Goal: Information Seeking & Learning: Learn about a topic

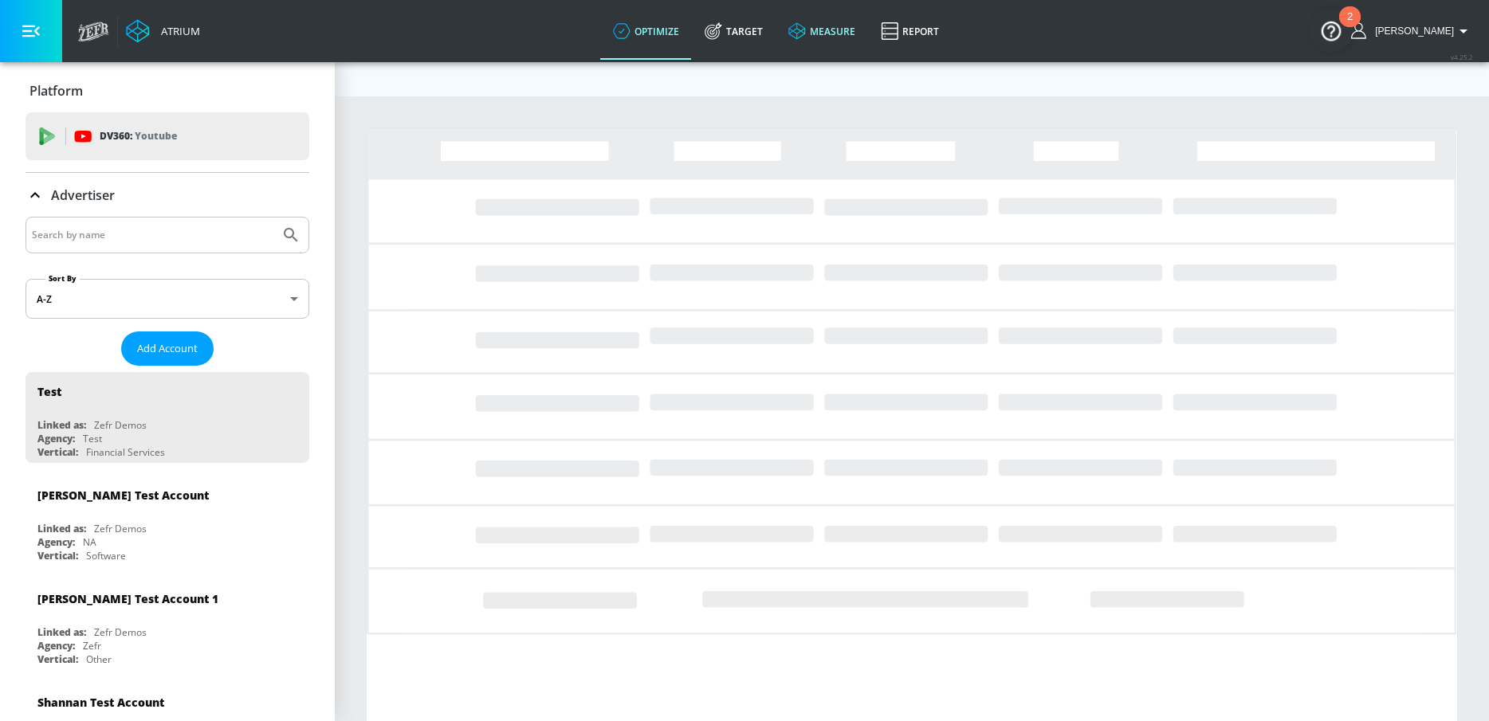
click at [806, 36] on icon at bounding box center [797, 31] width 18 height 18
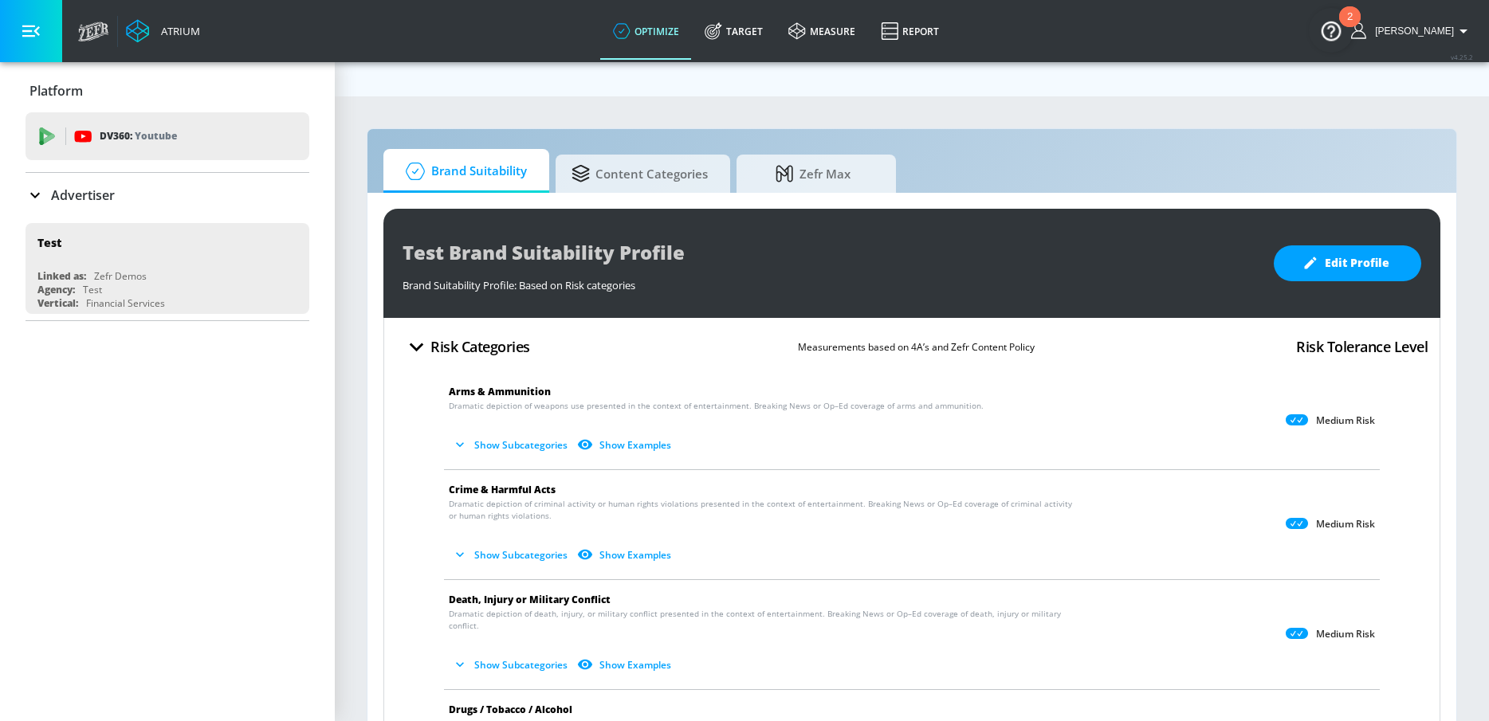
scroll to position [1, 0]
drag, startPoint x: 447, startPoint y: 357, endPoint x: 562, endPoint y: 357, distance: 114.8
click at [562, 373] on li "Arms & Ammunition Dramatic depiction of weapons use presented in the context of…" at bounding box center [912, 421] width 952 height 97
copy span "Arms & Ammunition"
drag, startPoint x: 439, startPoint y: 448, endPoint x: 590, endPoint y: 448, distance: 150.7
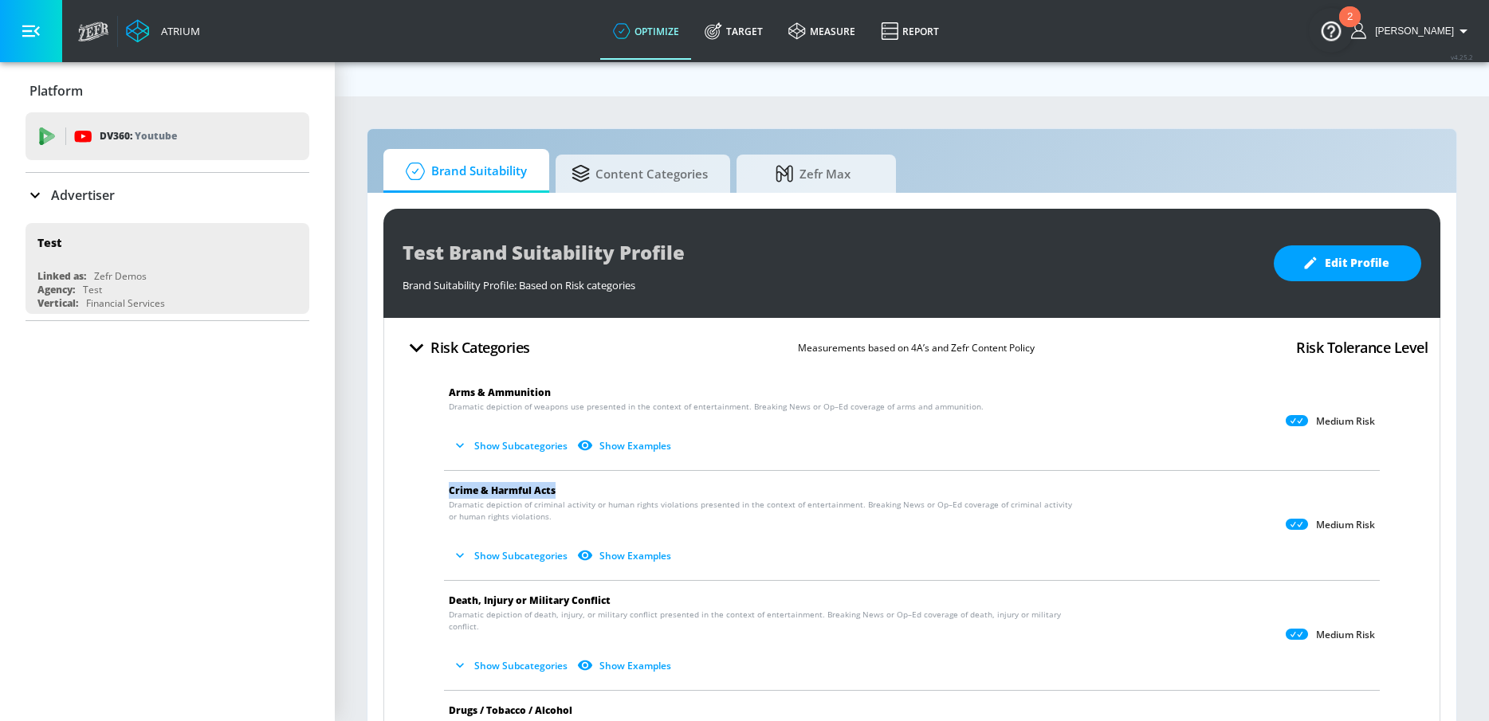
click at [590, 471] on li "Crime & Harmful Acts Dramatic depiction of criminal activity or human rights vi…" at bounding box center [912, 525] width 952 height 109
copy span "Crime & Harmful Acts"
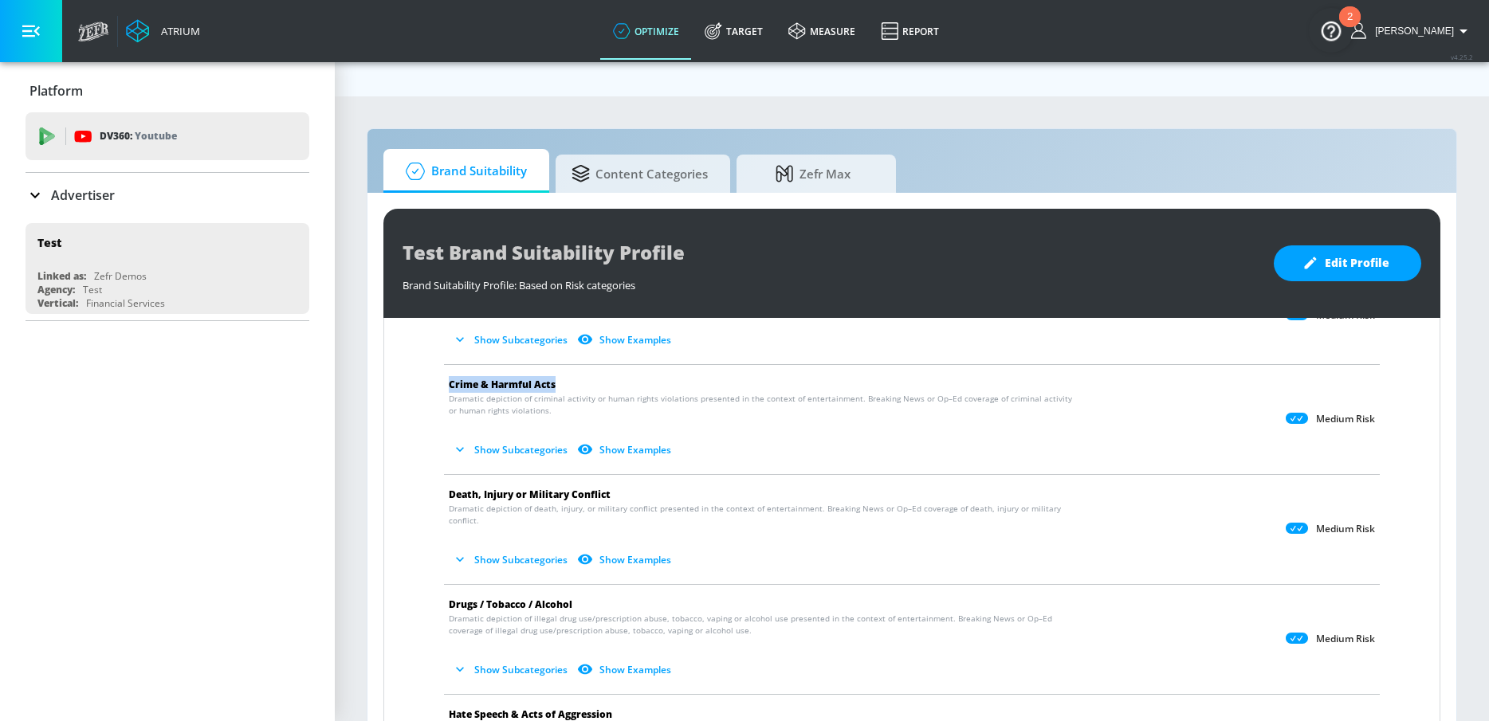
scroll to position [125, 0]
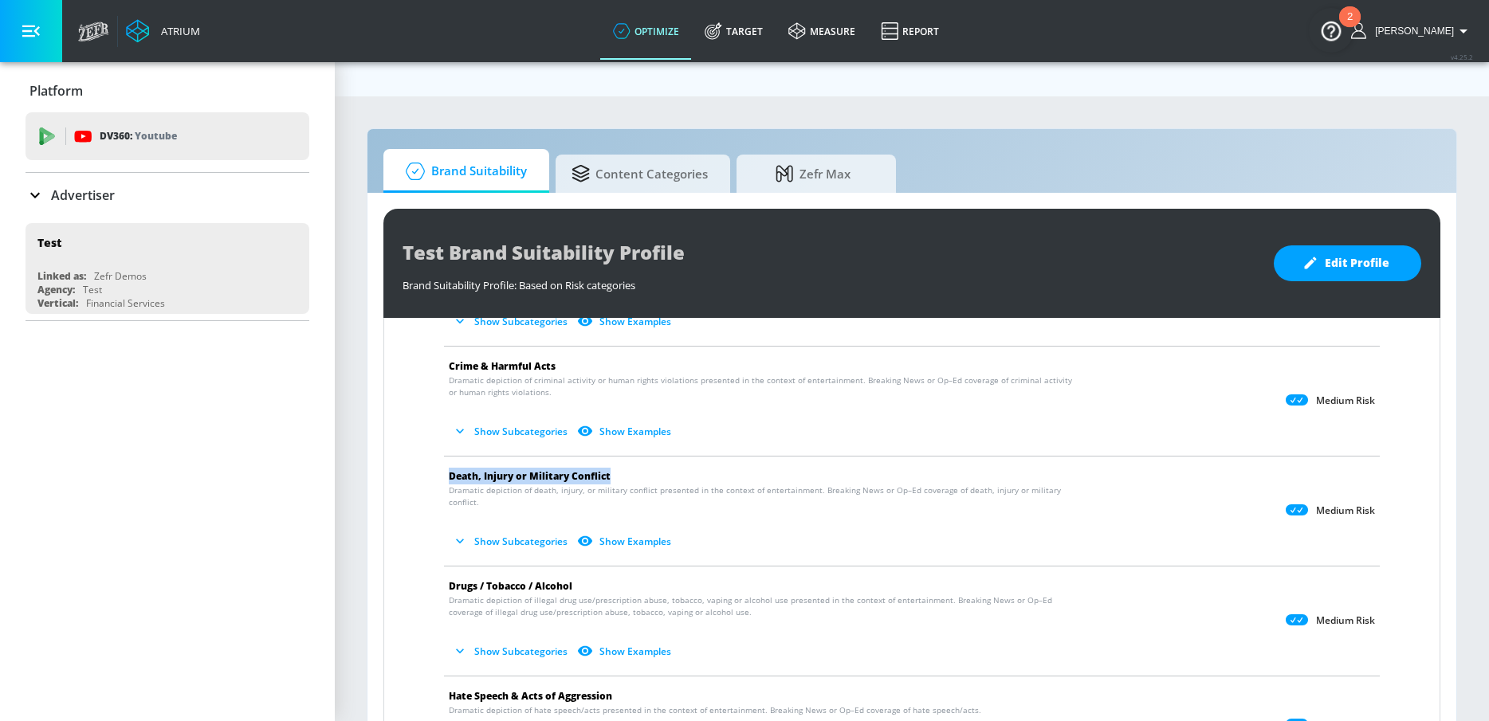
drag, startPoint x: 440, startPoint y: 440, endPoint x: 608, endPoint y: 442, distance: 168.2
click at [608, 457] on li "Death, Injury or Military Conflict Dramatic depiction of death, injury, or mili…" at bounding box center [912, 511] width 952 height 109
copy span "Death, Injury or Military Conflict"
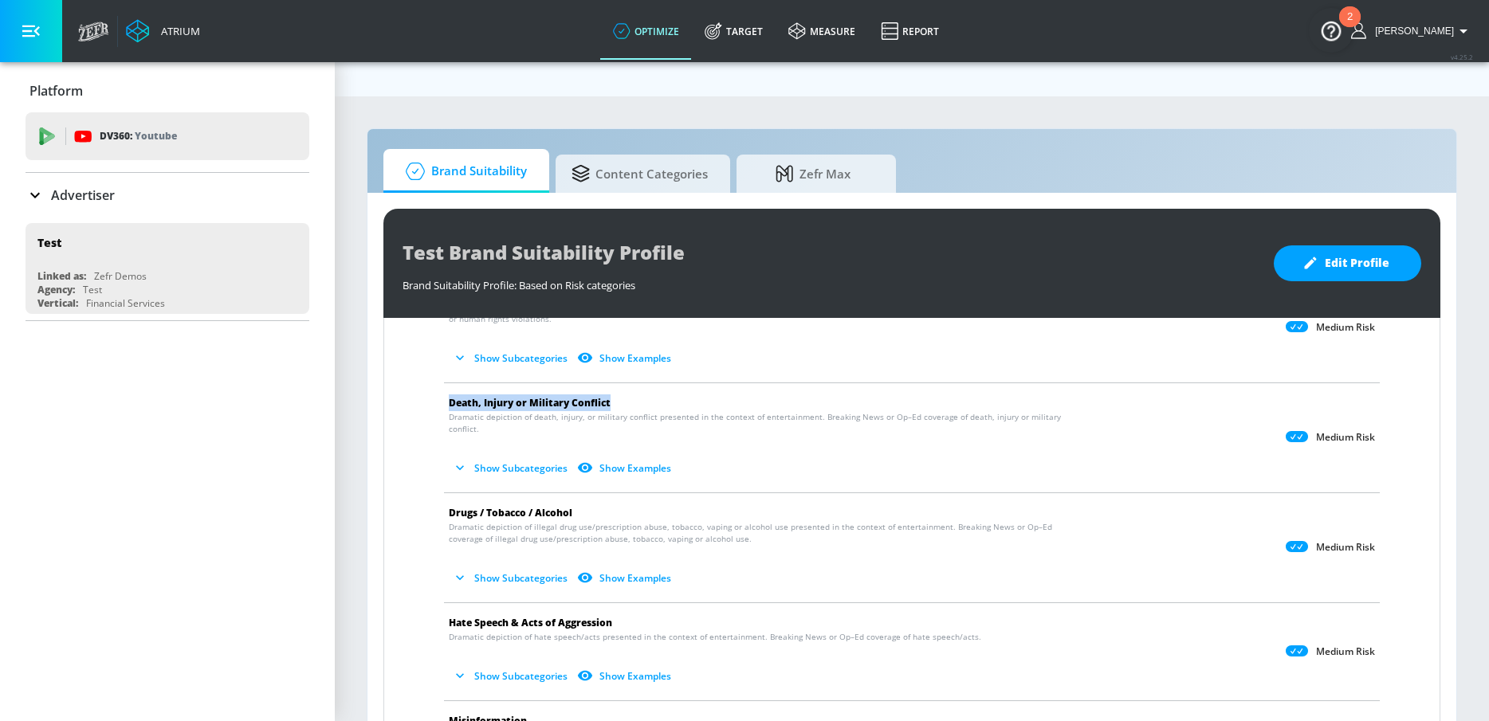
scroll to position [209, 0]
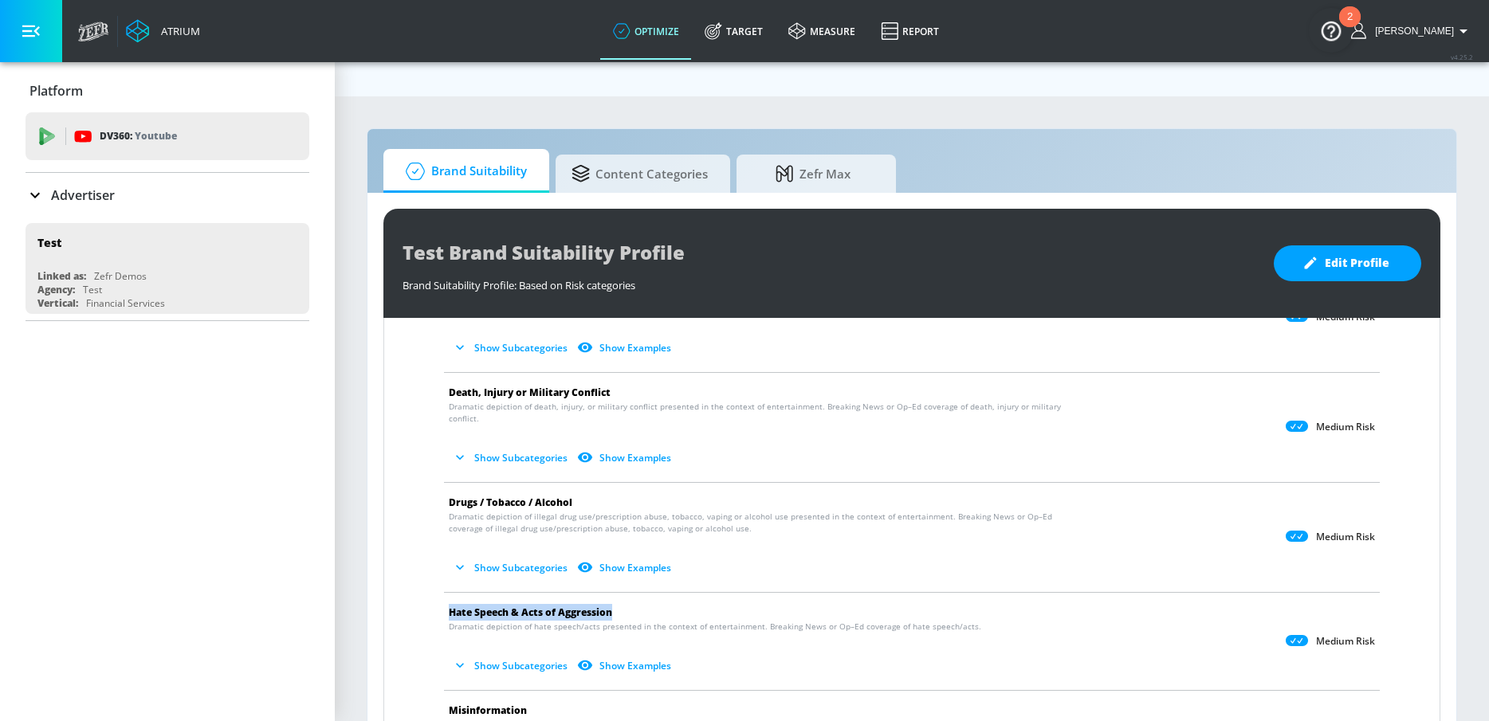
drag, startPoint x: 441, startPoint y: 564, endPoint x: 623, endPoint y: 556, distance: 182.7
click at [623, 593] on li "Hate Speech & Acts of Aggression Dramatic depiction of hate speech/acts present…" at bounding box center [912, 641] width 952 height 97
copy span "Hate Speech & Acts of Aggression"
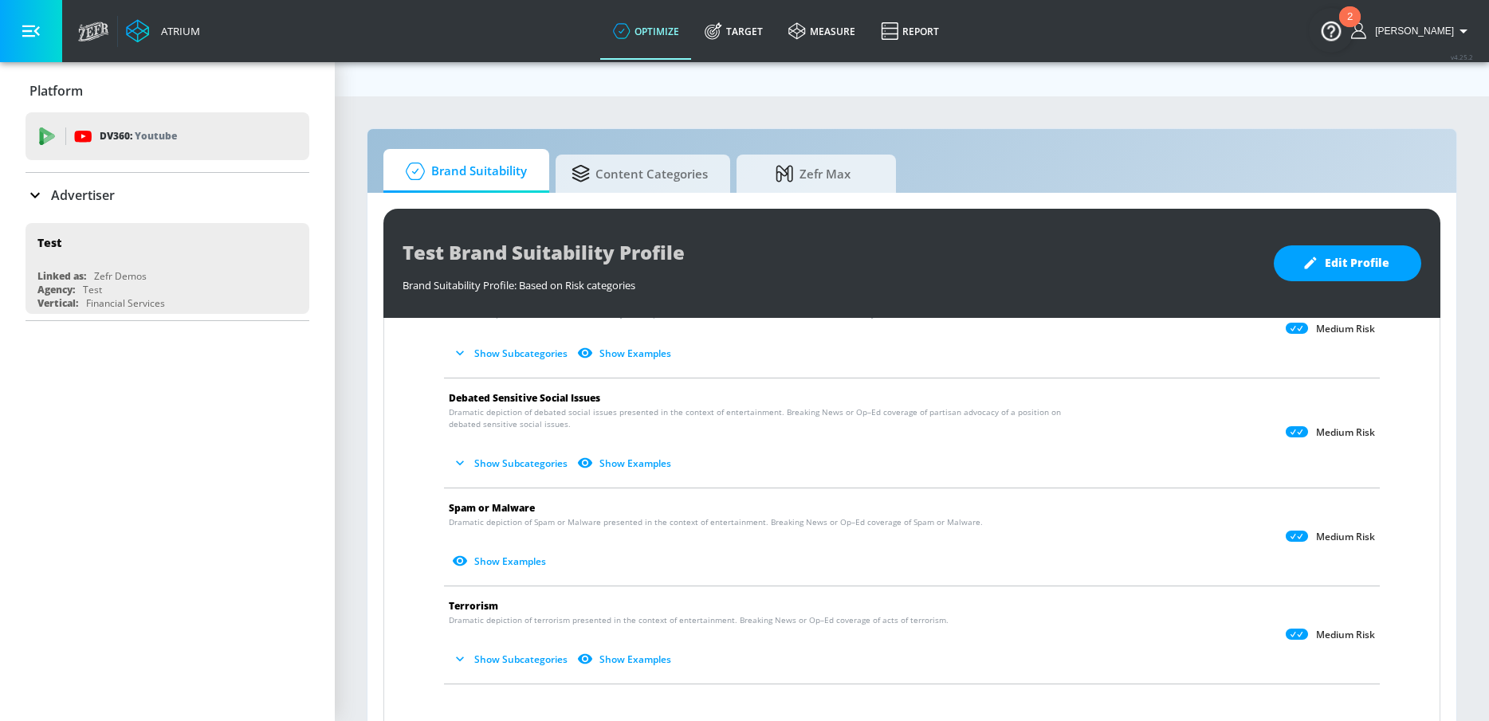
scroll to position [930, 0]
